Goal: Task Accomplishment & Management: Manage account settings

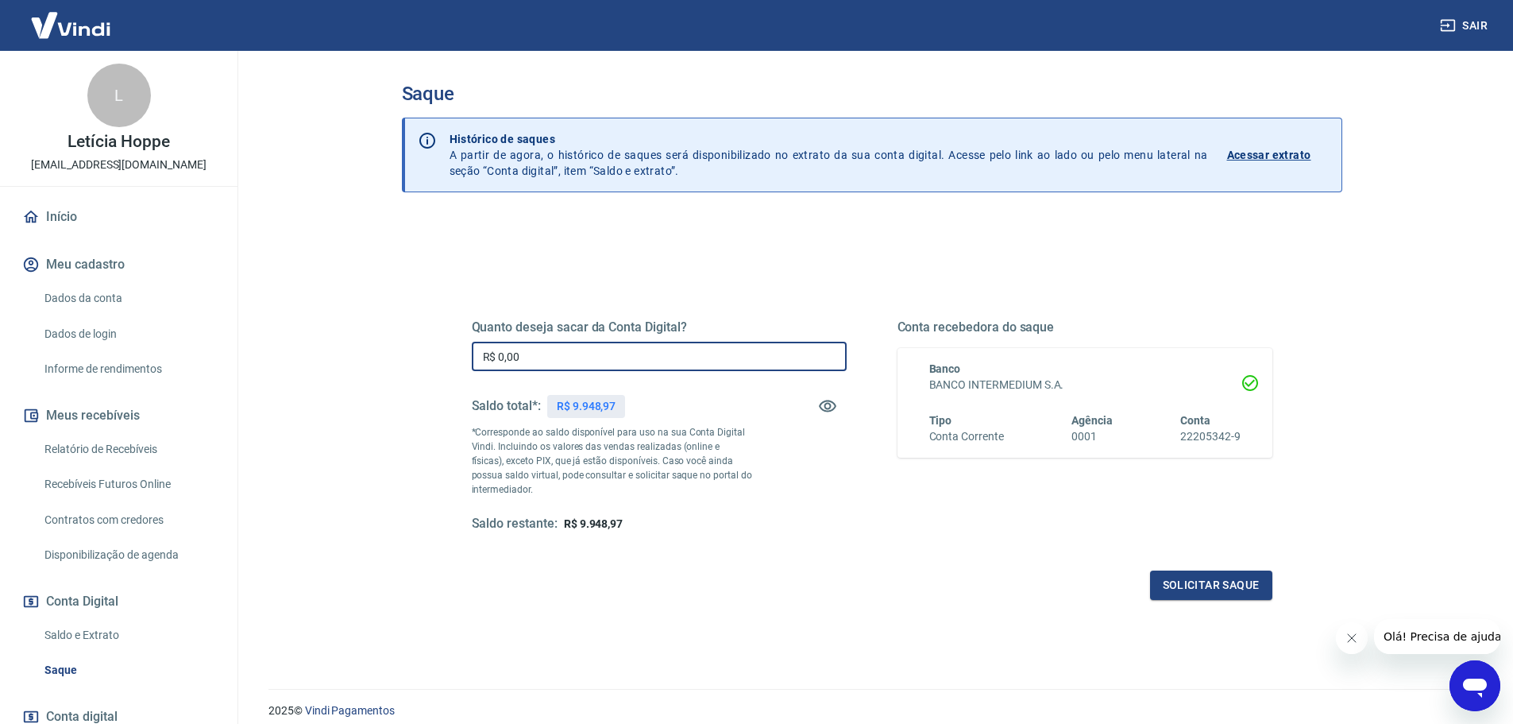
drag, startPoint x: 531, startPoint y: 357, endPoint x: 349, endPoint y: 345, distance: 183.1
click at [351, 345] on main "Saque Histórico de saques A partir de agora, o histórico de saques será disponi…" at bounding box center [871, 387] width 1283 height 673
type input "R$ 9.948,97"
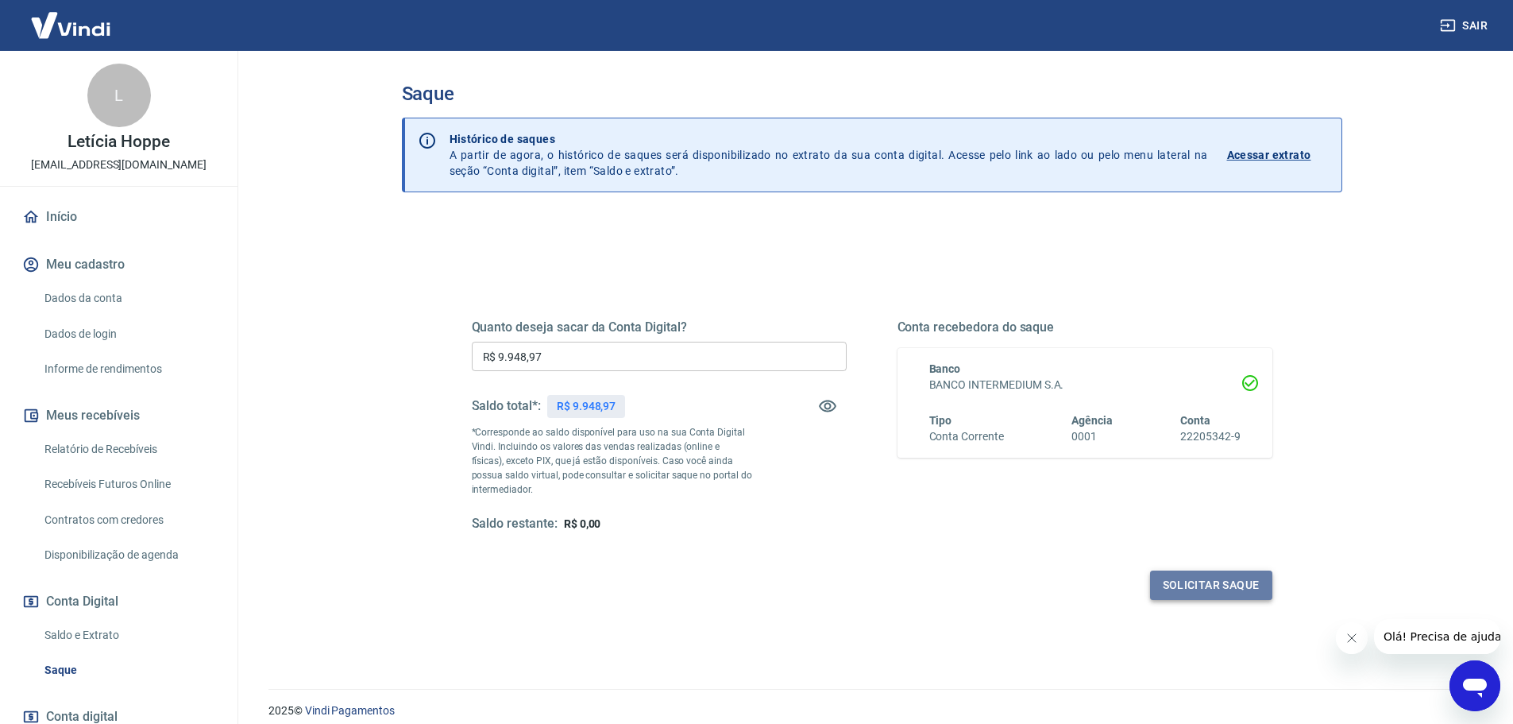
click at [1189, 591] on button "Solicitar saque" at bounding box center [1211, 584] width 122 height 29
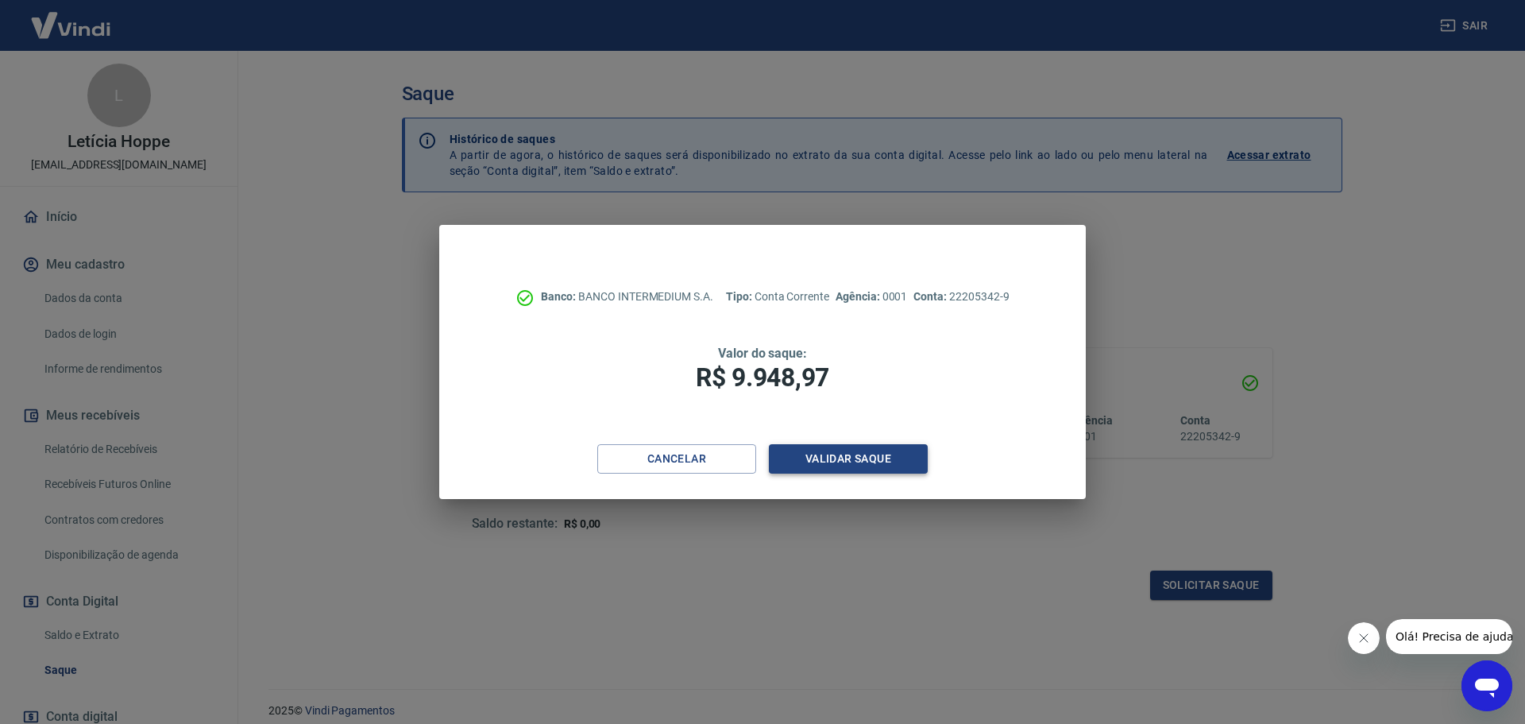
click at [855, 456] on button "Validar saque" at bounding box center [848, 458] width 159 height 29
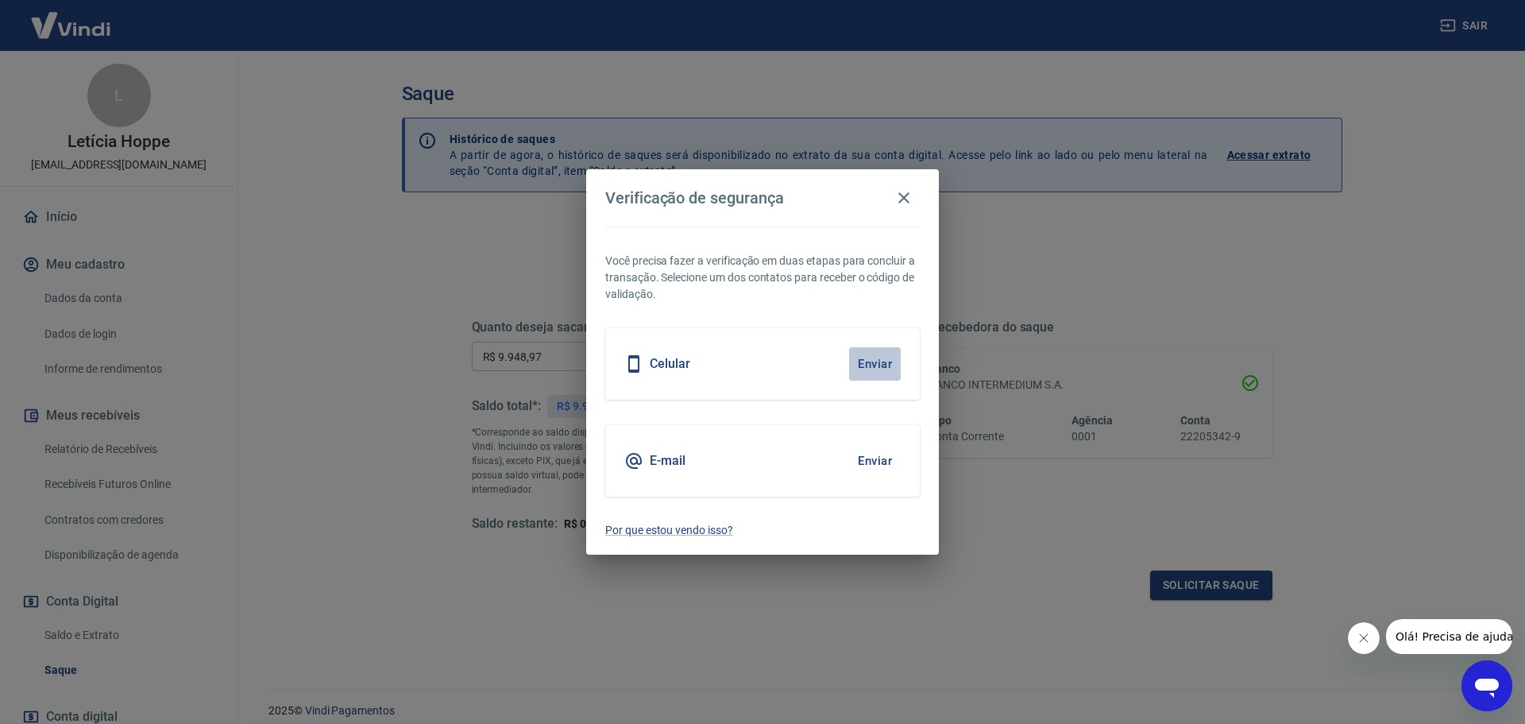
click at [866, 371] on button "Enviar" at bounding box center [875, 363] width 52 height 33
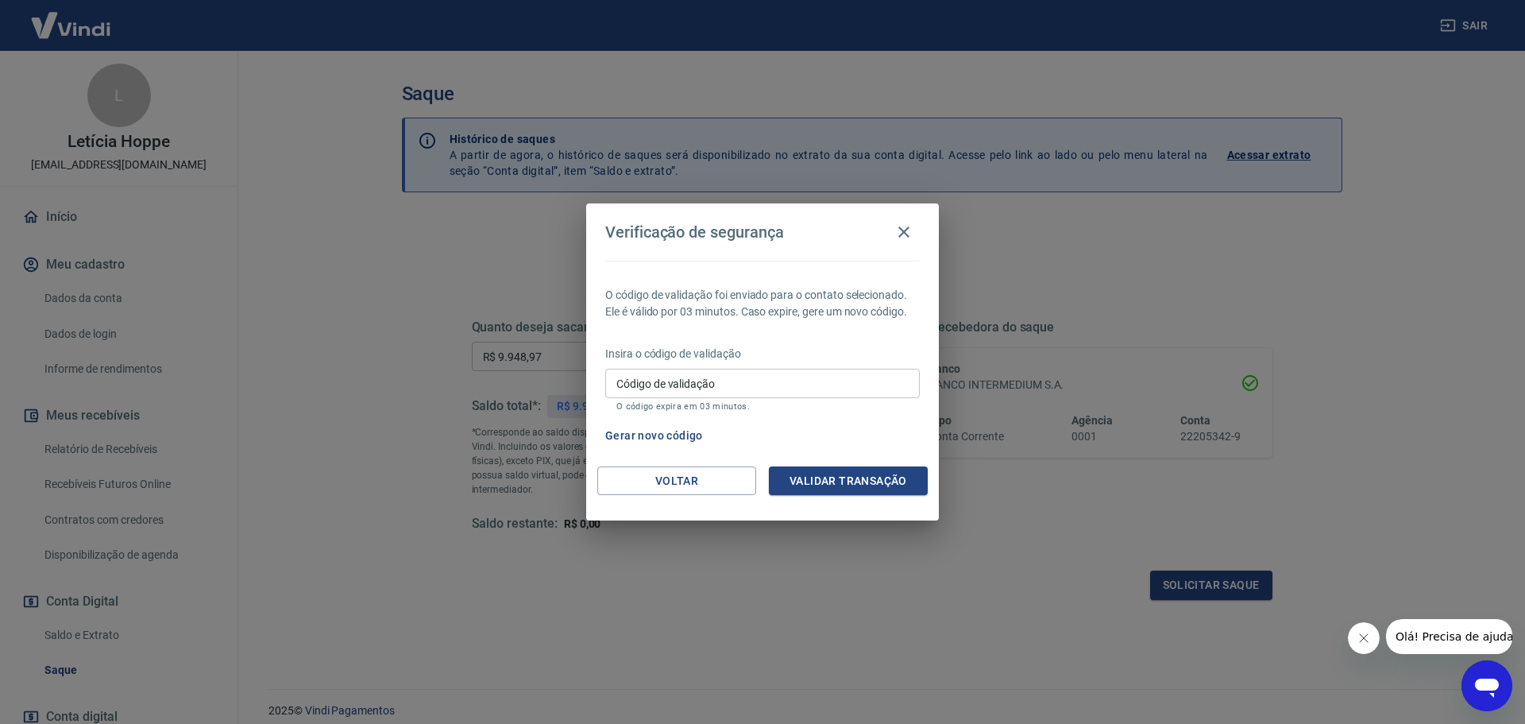
click at [860, 373] on input "Código de validação" at bounding box center [762, 383] width 315 height 29
type input "166635"
click at [858, 481] on button "Validar transação" at bounding box center [848, 480] width 159 height 29
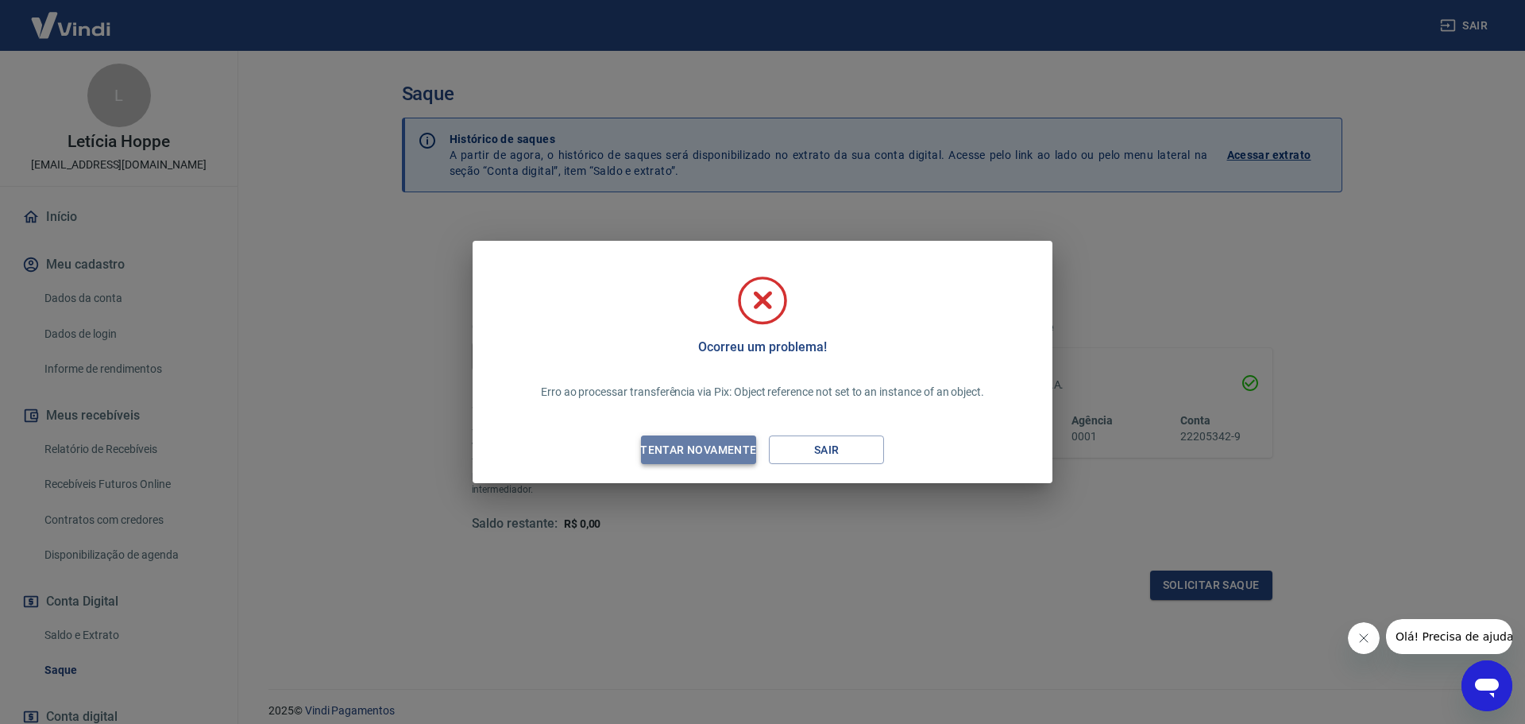
click at [736, 443] on div "Tentar novamente" at bounding box center [698, 450] width 154 height 20
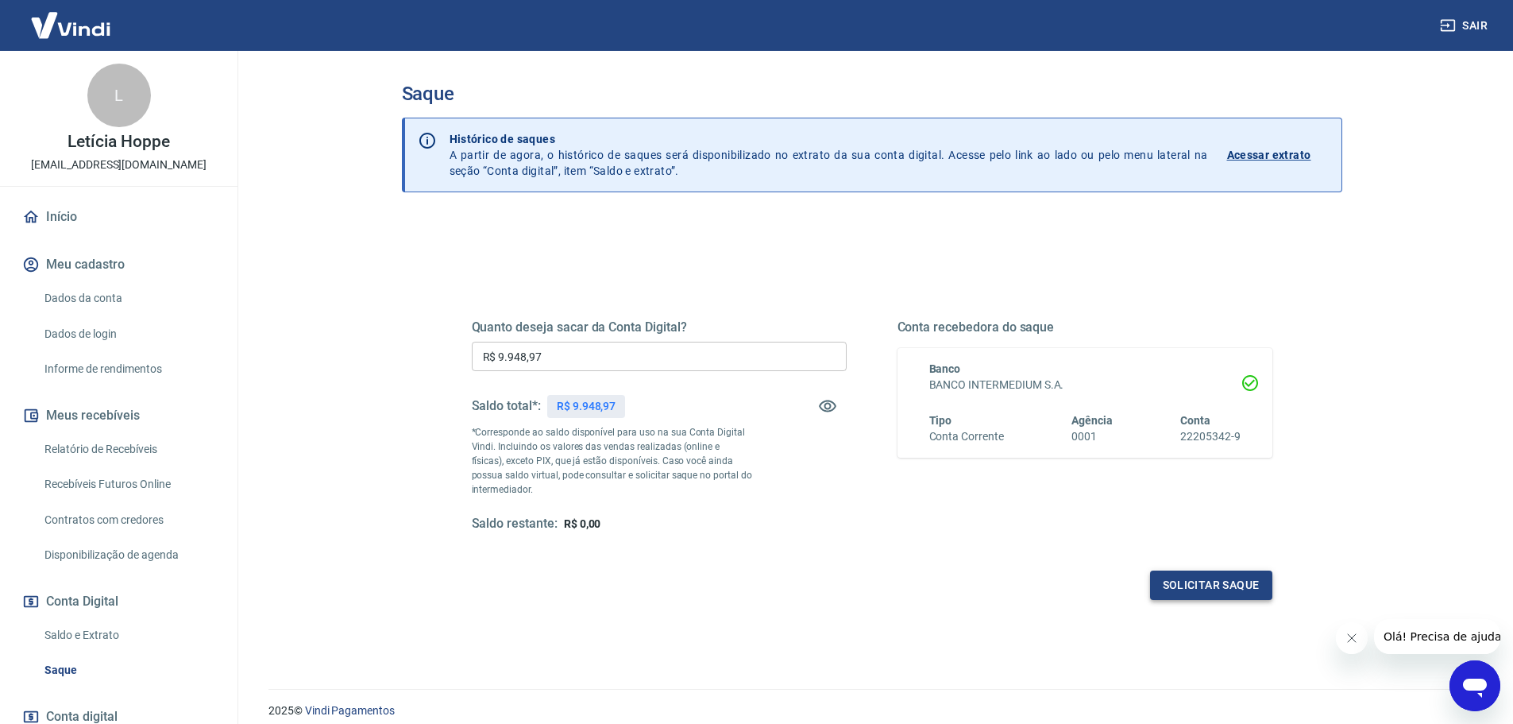
click at [1234, 589] on button "Solicitar saque" at bounding box center [1211, 584] width 122 height 29
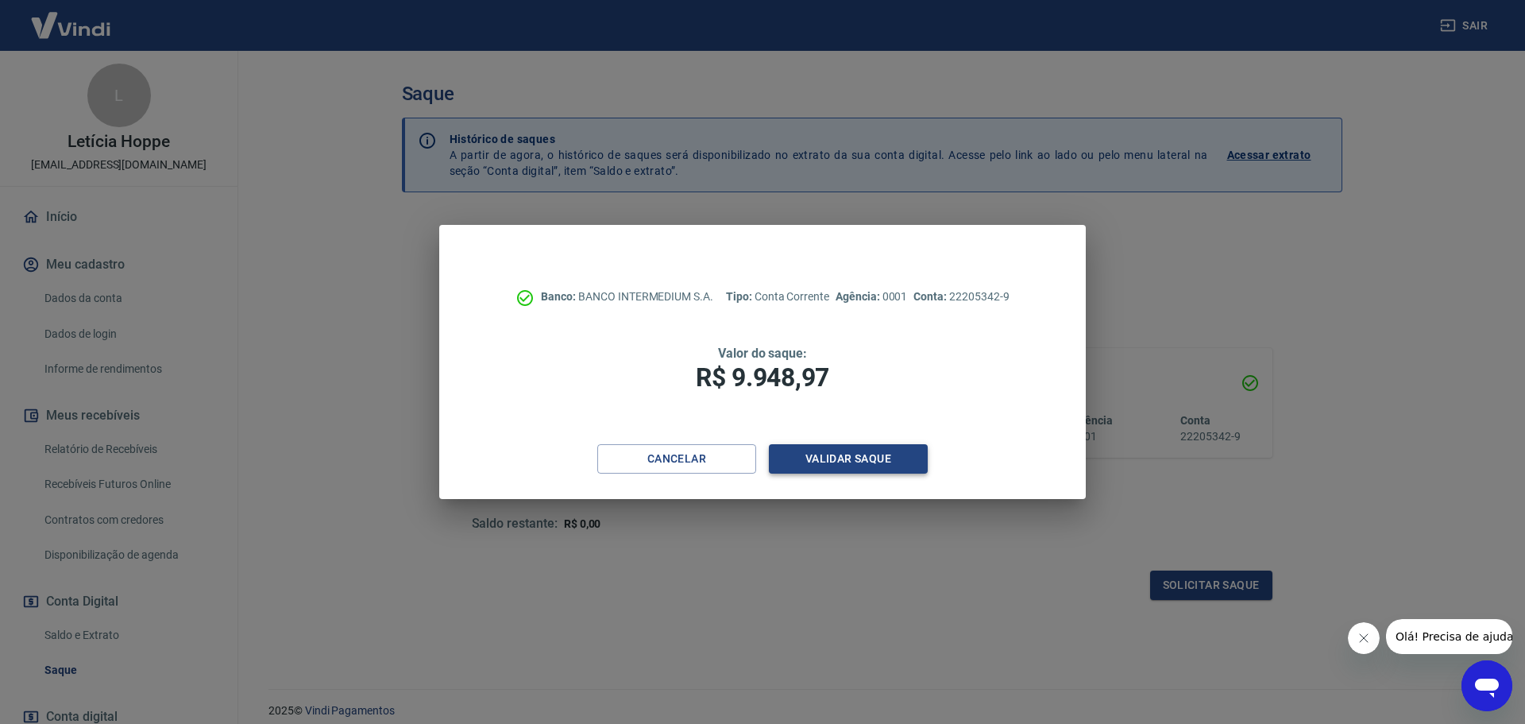
click at [840, 461] on button "Validar saque" at bounding box center [848, 458] width 159 height 29
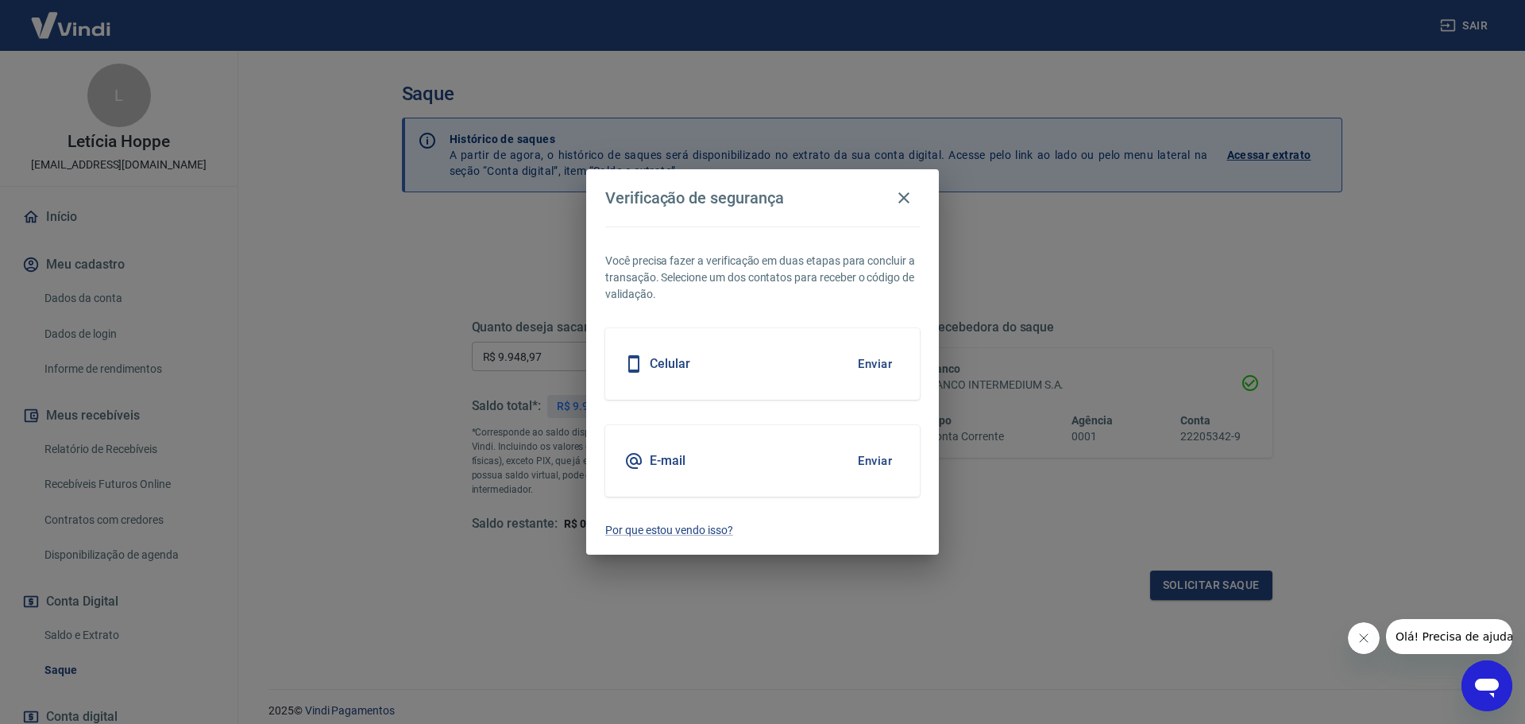
click at [867, 370] on button "Enviar" at bounding box center [875, 363] width 52 height 33
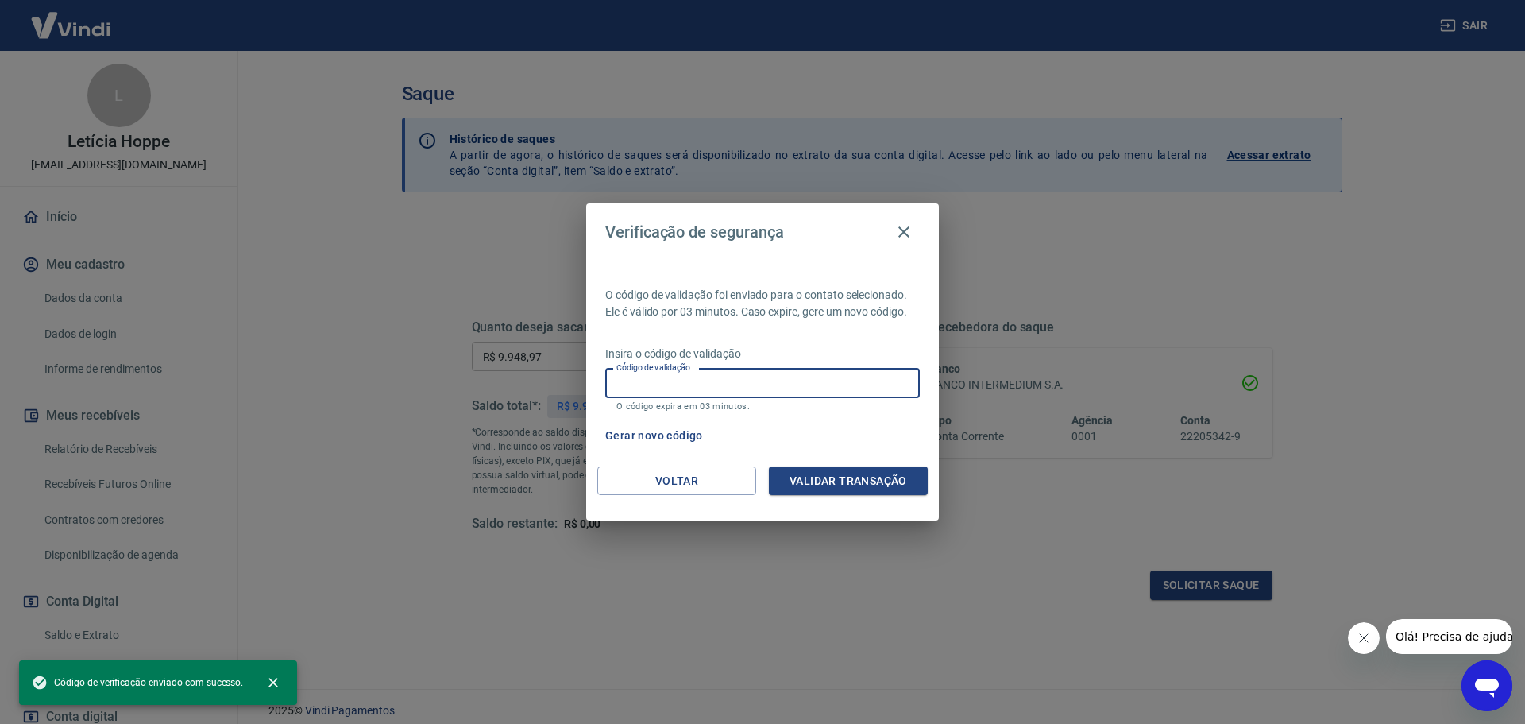
click at [806, 369] on input "Código de validação" at bounding box center [762, 383] width 315 height 29
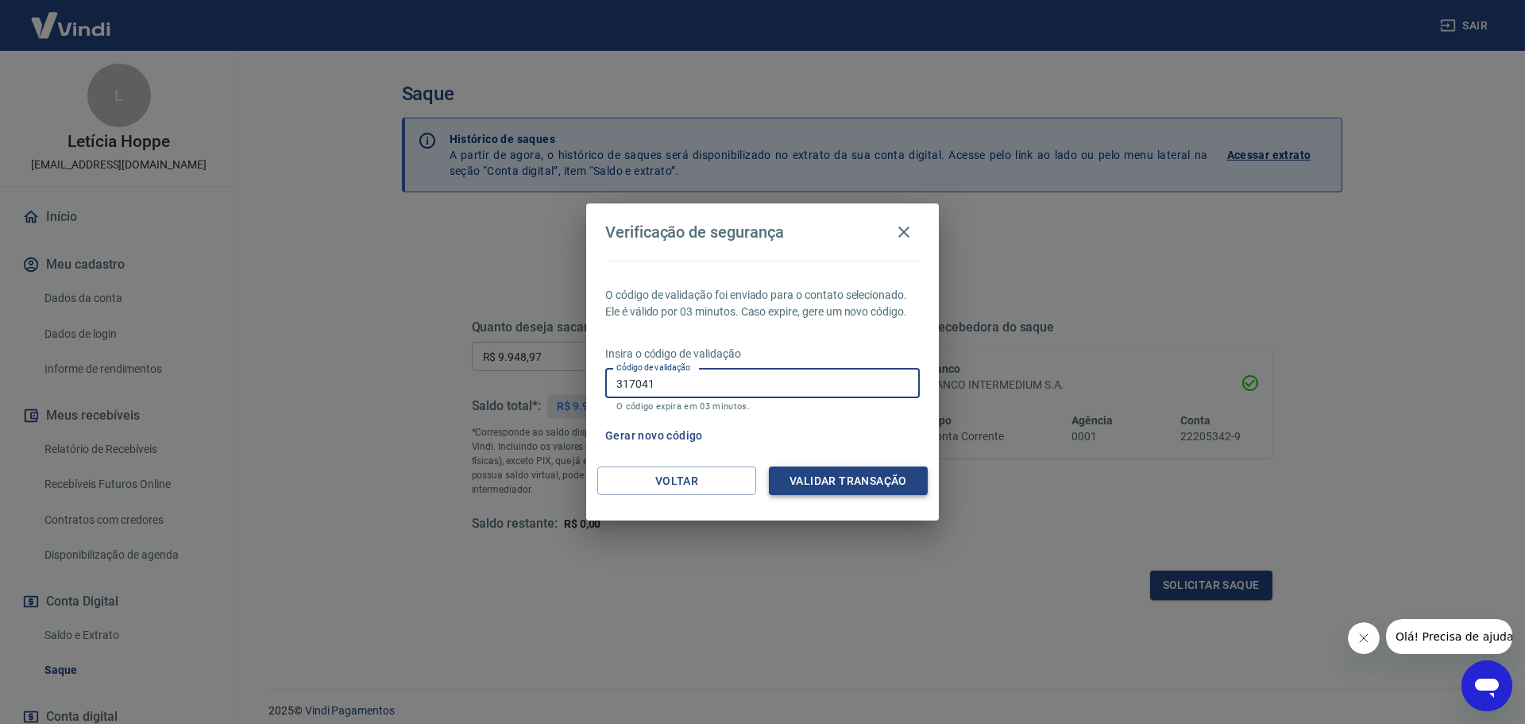
type input "317041"
click at [801, 485] on button "Validar transação" at bounding box center [848, 480] width 159 height 29
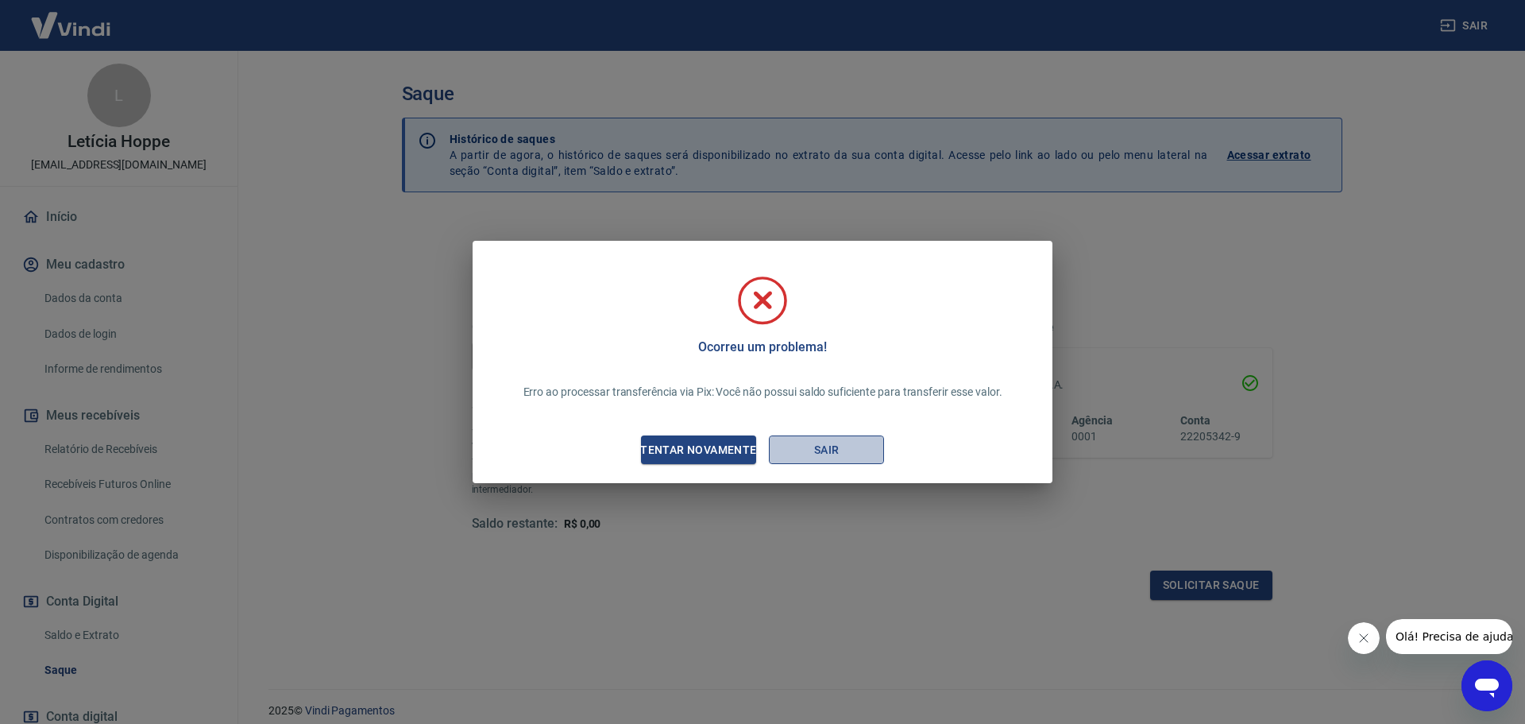
click at [816, 443] on button "Sair" at bounding box center [826, 449] width 115 height 29
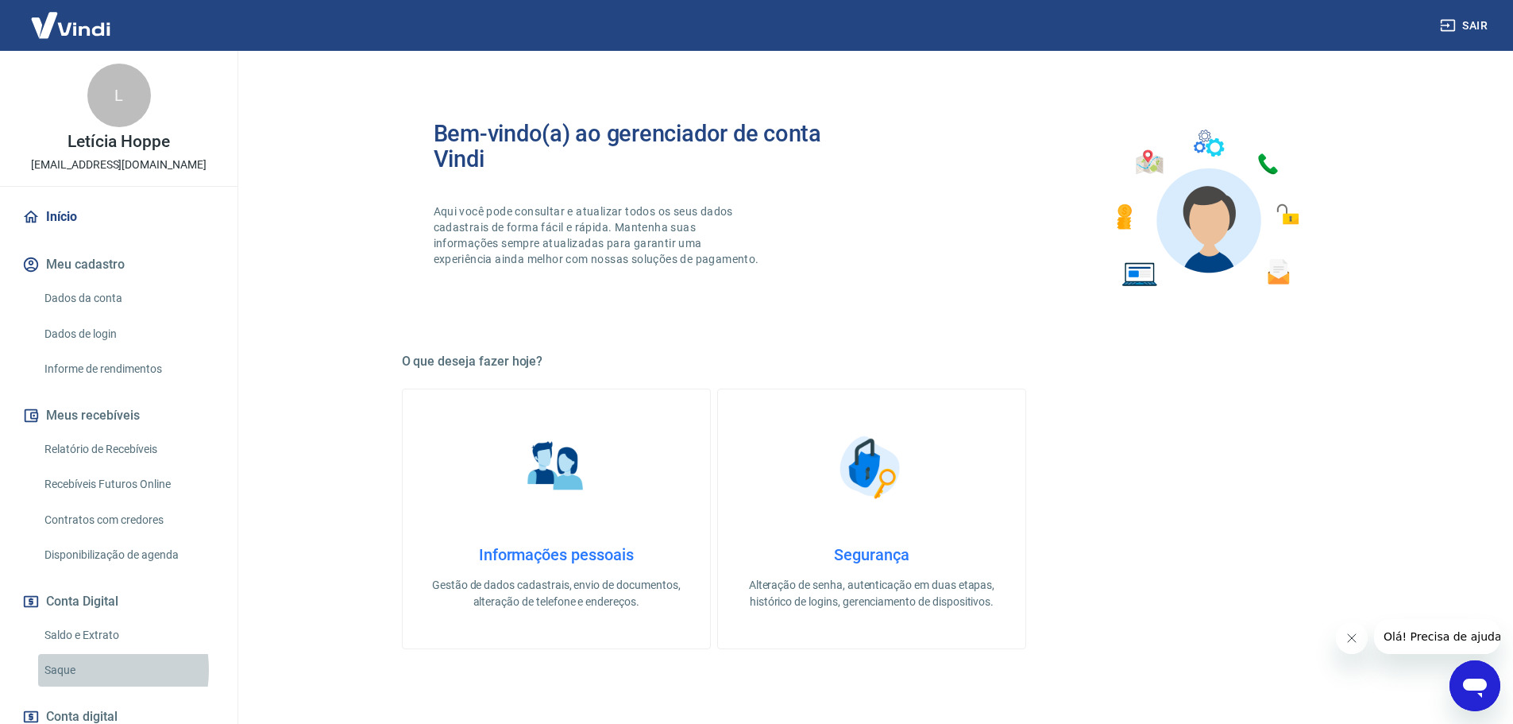
click at [83, 670] on link "Saque" at bounding box center [128, 670] width 180 height 33
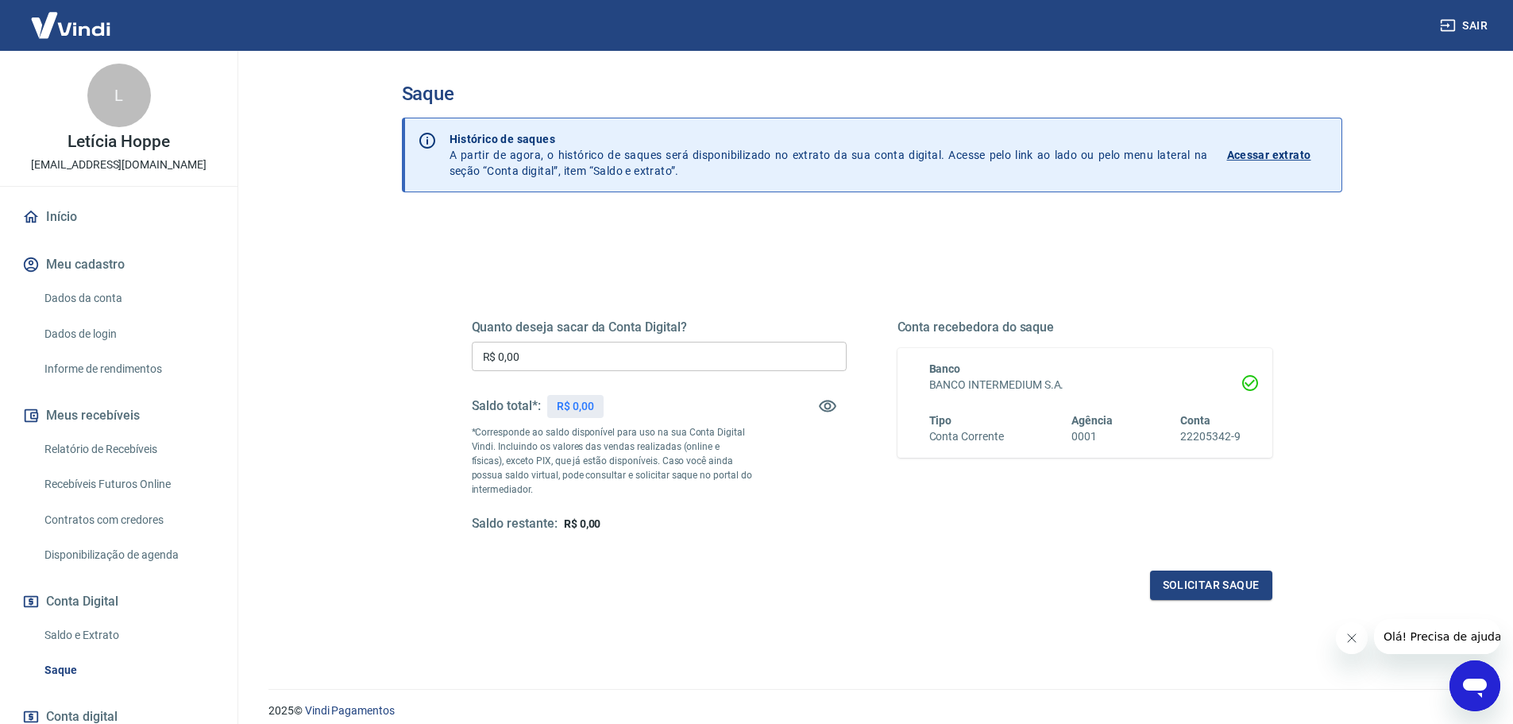
click at [109, 635] on link "Saldo e Extrato" at bounding box center [128, 635] width 180 height 33
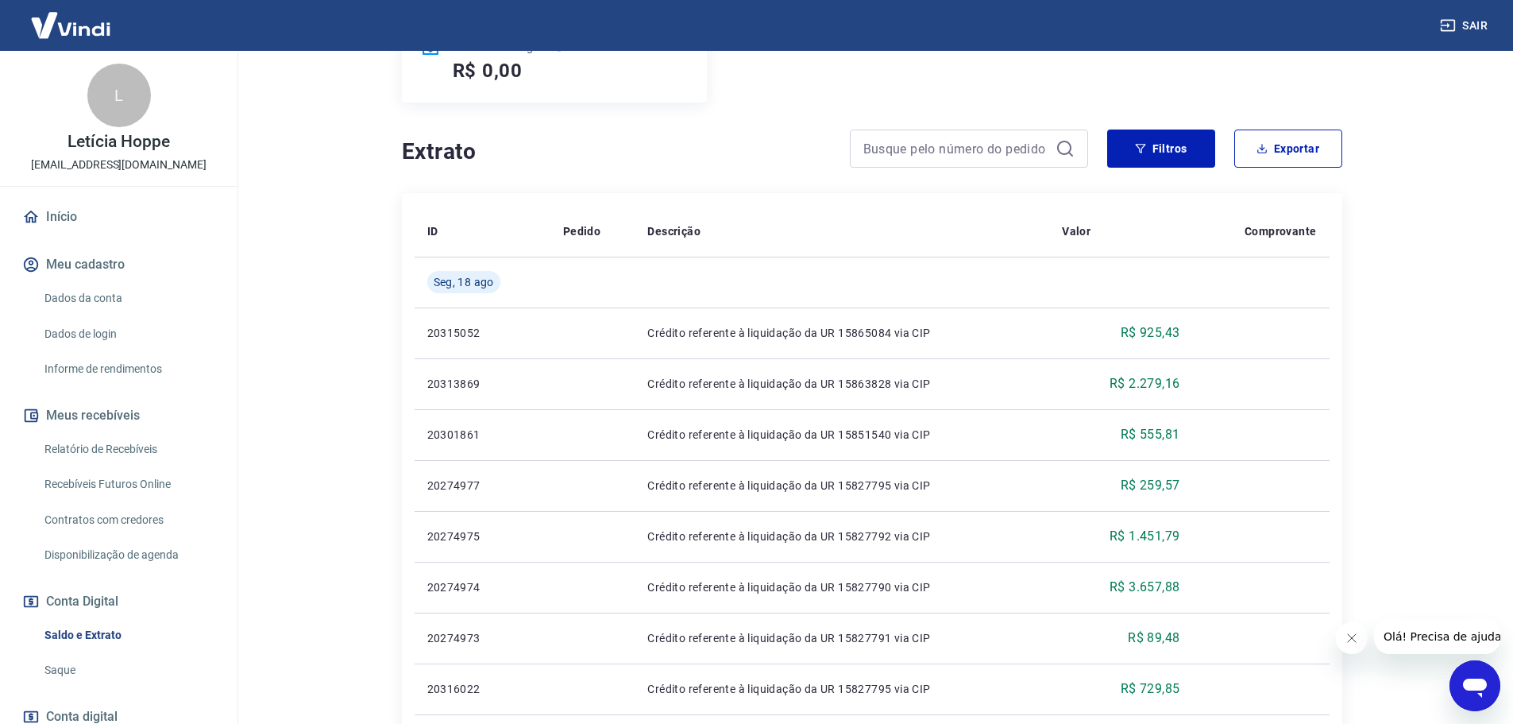
scroll to position [79, 0]
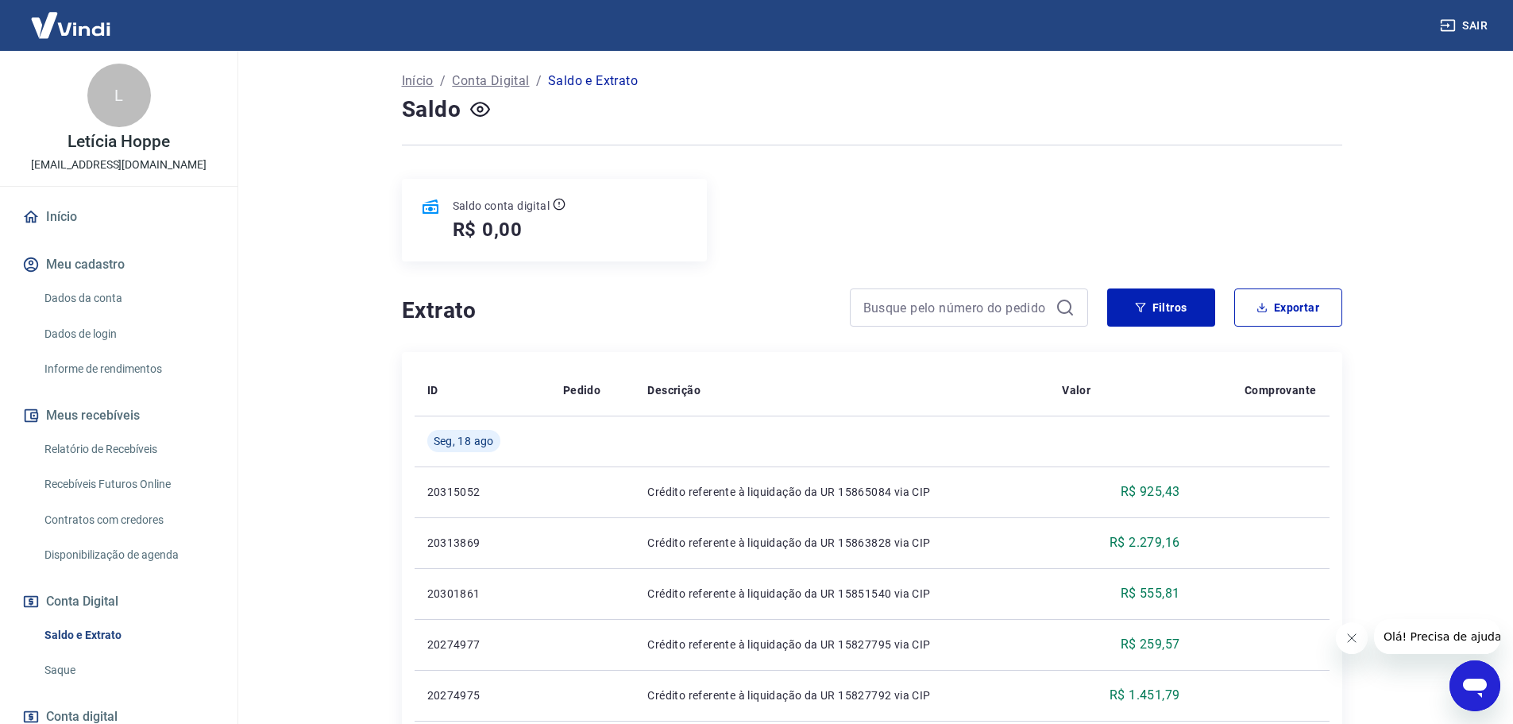
click at [117, 651] on div "Saldo e Extrato Saque" at bounding box center [118, 653] width 199 height 68
click at [110, 667] on link "Saque" at bounding box center [128, 670] width 180 height 33
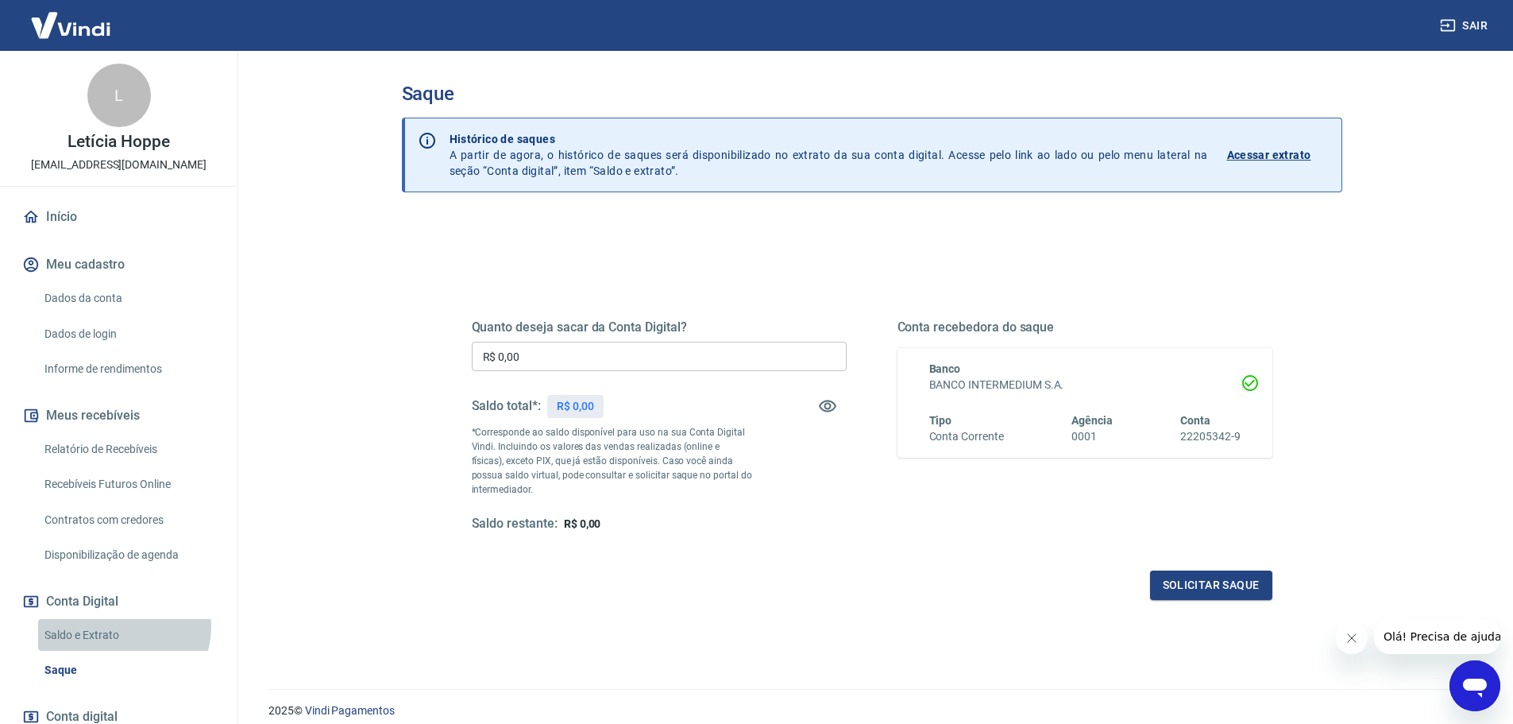
click at [122, 626] on link "Saldo e Extrato" at bounding box center [128, 635] width 180 height 33
click at [89, 632] on link "Saldo e Extrato" at bounding box center [128, 635] width 180 height 33
